Goal: Task Accomplishment & Management: Use online tool/utility

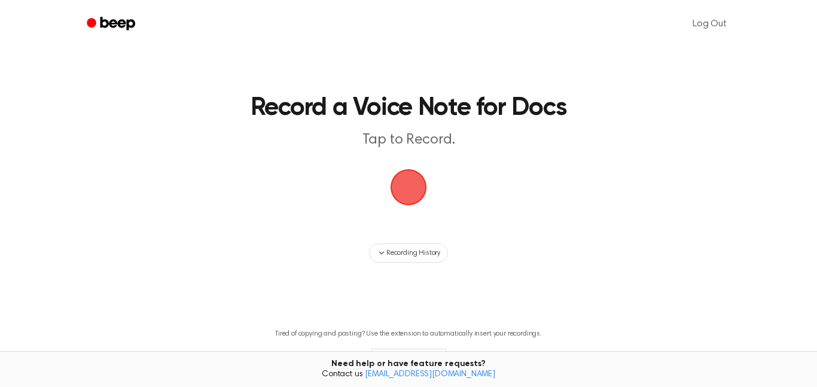
click at [406, 187] on span "button" at bounding box center [408, 187] width 39 height 39
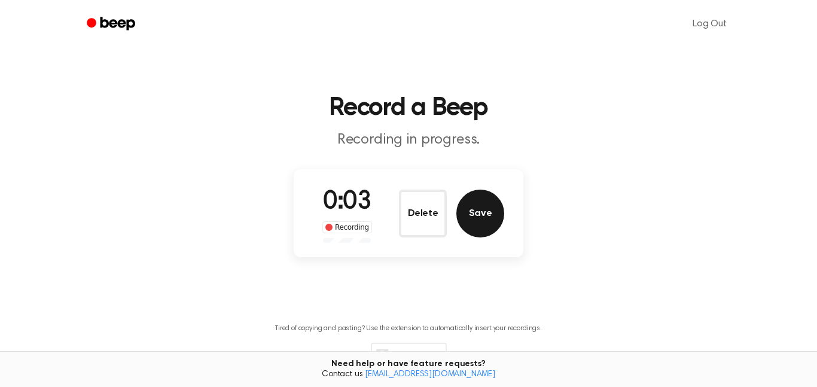
click at [473, 222] on button "Save" at bounding box center [480, 214] width 48 height 48
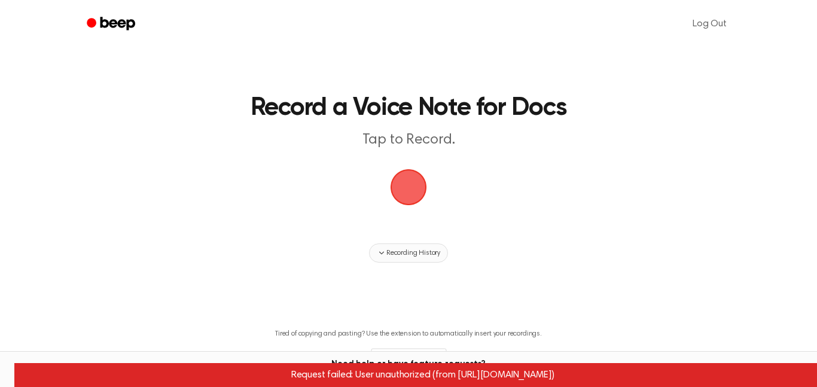
drag, startPoint x: 415, startPoint y: 199, endPoint x: 416, endPoint y: 261, distance: 62.2
click at [416, 261] on main "Record a Voice Note for Docs Tap to Record. Recording History Tired of copying …" at bounding box center [408, 207] width 817 height 415
click at [415, 259] on button "Recording History" at bounding box center [408, 252] width 79 height 19
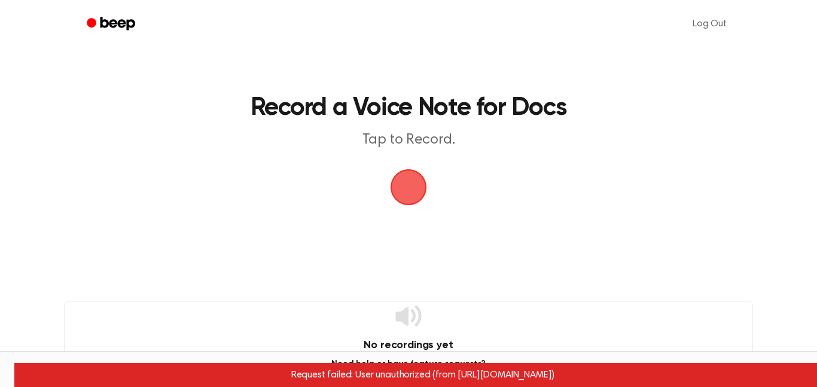
click at [405, 202] on span "button" at bounding box center [409, 188] width 34 height 34
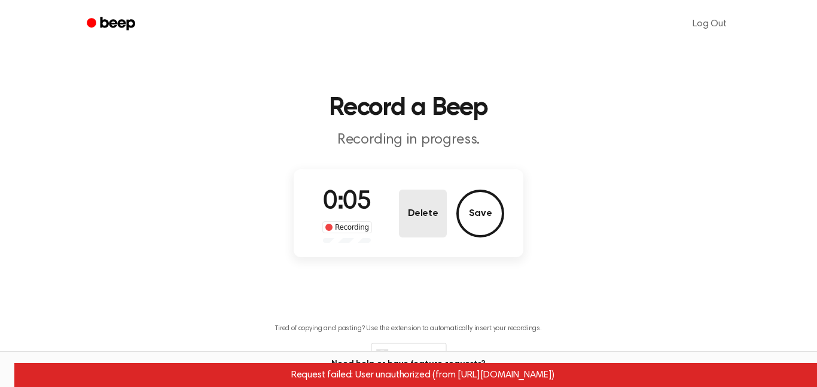
click at [439, 219] on button "Delete" at bounding box center [423, 214] width 48 height 48
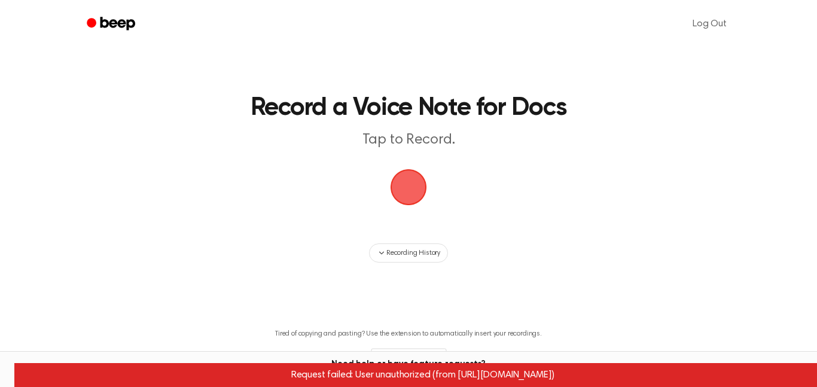
click at [422, 199] on span "button" at bounding box center [409, 188] width 34 height 34
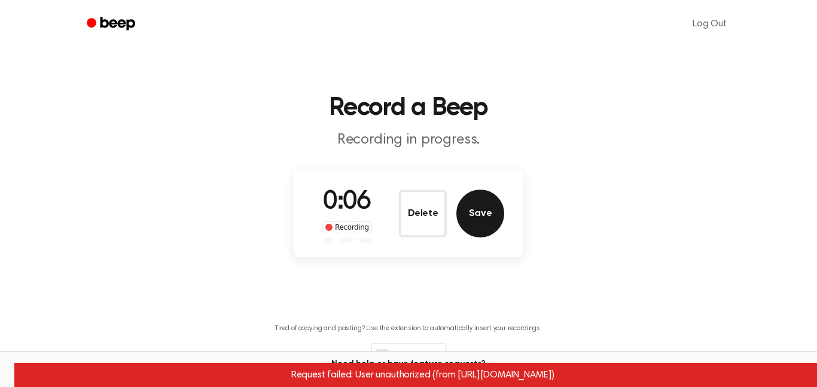
click at [468, 206] on button "Save" at bounding box center [480, 214] width 48 height 48
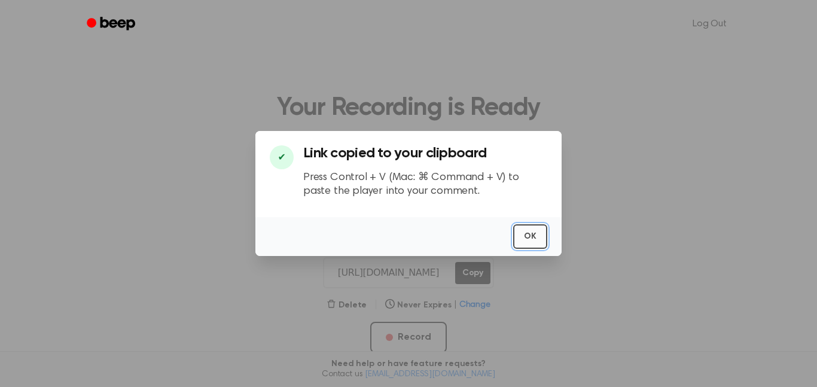
click at [529, 239] on button "OK" at bounding box center [530, 236] width 34 height 25
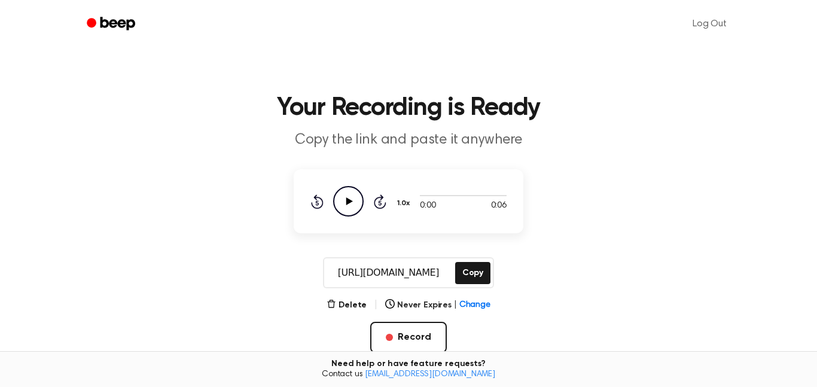
click at [360, 199] on icon "Play Audio" at bounding box center [348, 201] width 31 height 31
click at [388, 254] on main "Your Recording is Ready Copy the link and paste it anywhere 0:00 0:06 1.0x Rewi…" at bounding box center [408, 286] width 817 height 572
click at [354, 205] on icon "Pause Audio" at bounding box center [348, 201] width 31 height 31
click at [354, 205] on icon "Play Audio" at bounding box center [348, 201] width 31 height 31
click at [381, 203] on icon at bounding box center [380, 202] width 3 height 5
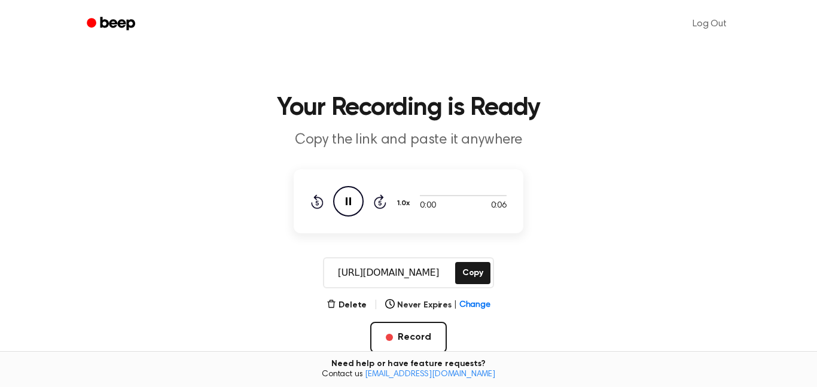
click at [322, 198] on icon "Rewind 5 seconds" at bounding box center [317, 202] width 13 height 16
click at [342, 199] on icon "Pause Audio" at bounding box center [348, 201] width 31 height 31
click at [342, 200] on icon "Play Audio" at bounding box center [348, 201] width 31 height 31
click at [473, 272] on button "Copy" at bounding box center [472, 273] width 35 height 22
